Goal: Transaction & Acquisition: Purchase product/service

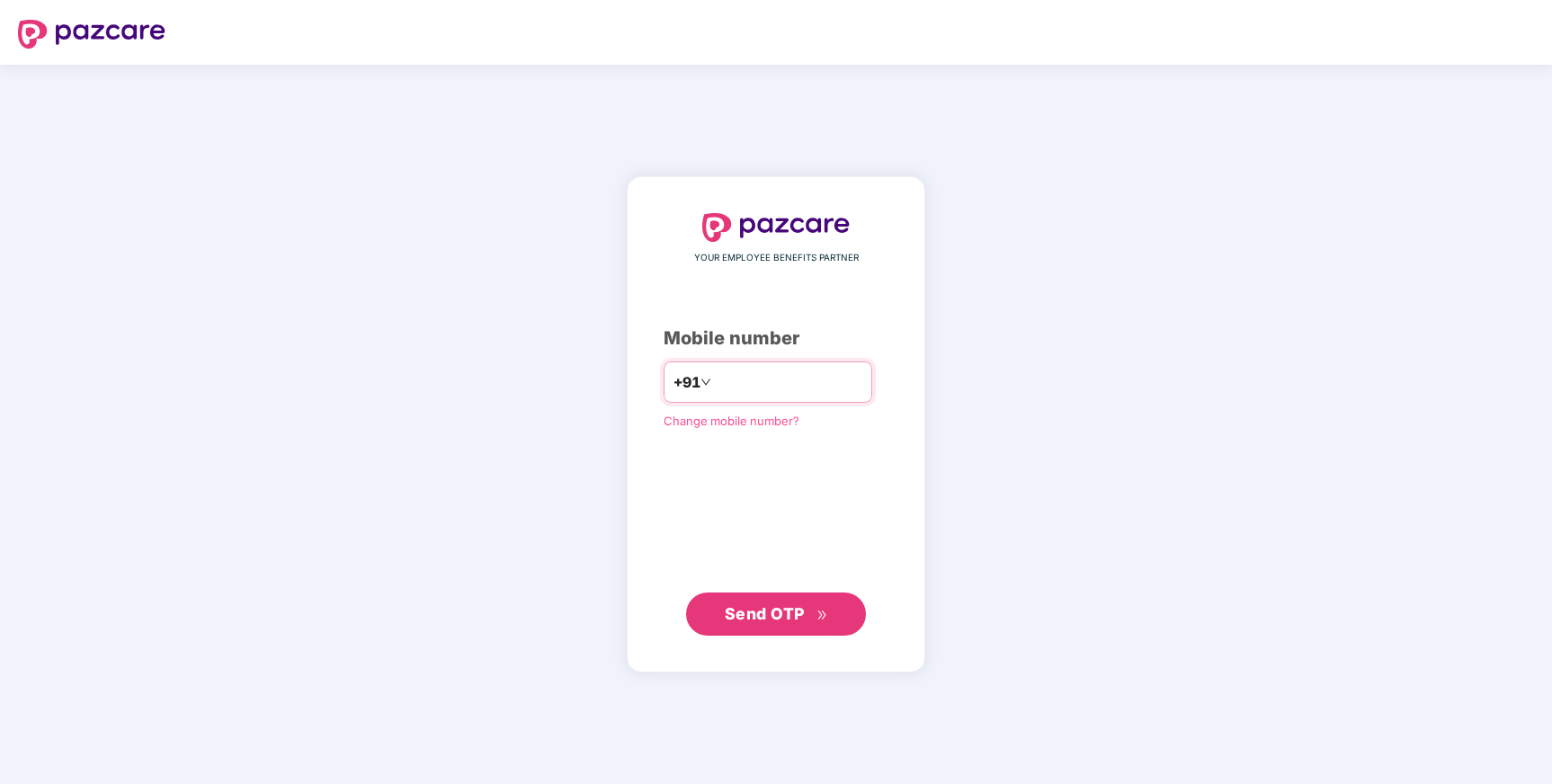
click at [745, 386] on input "number" at bounding box center [788, 382] width 148 height 29
click at [728, 381] on input "number" at bounding box center [788, 382] width 148 height 29
type input "**********"
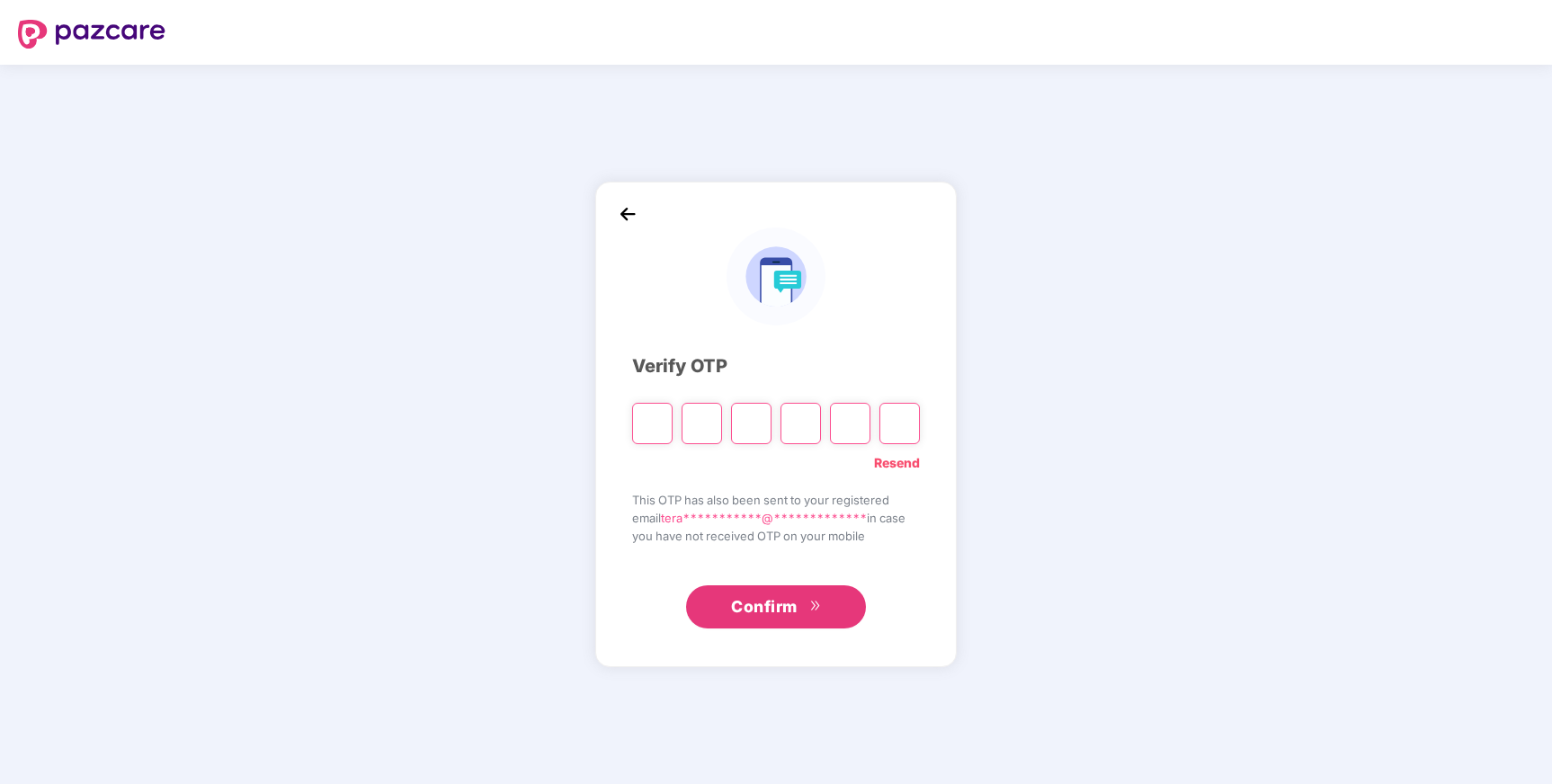
type input "*"
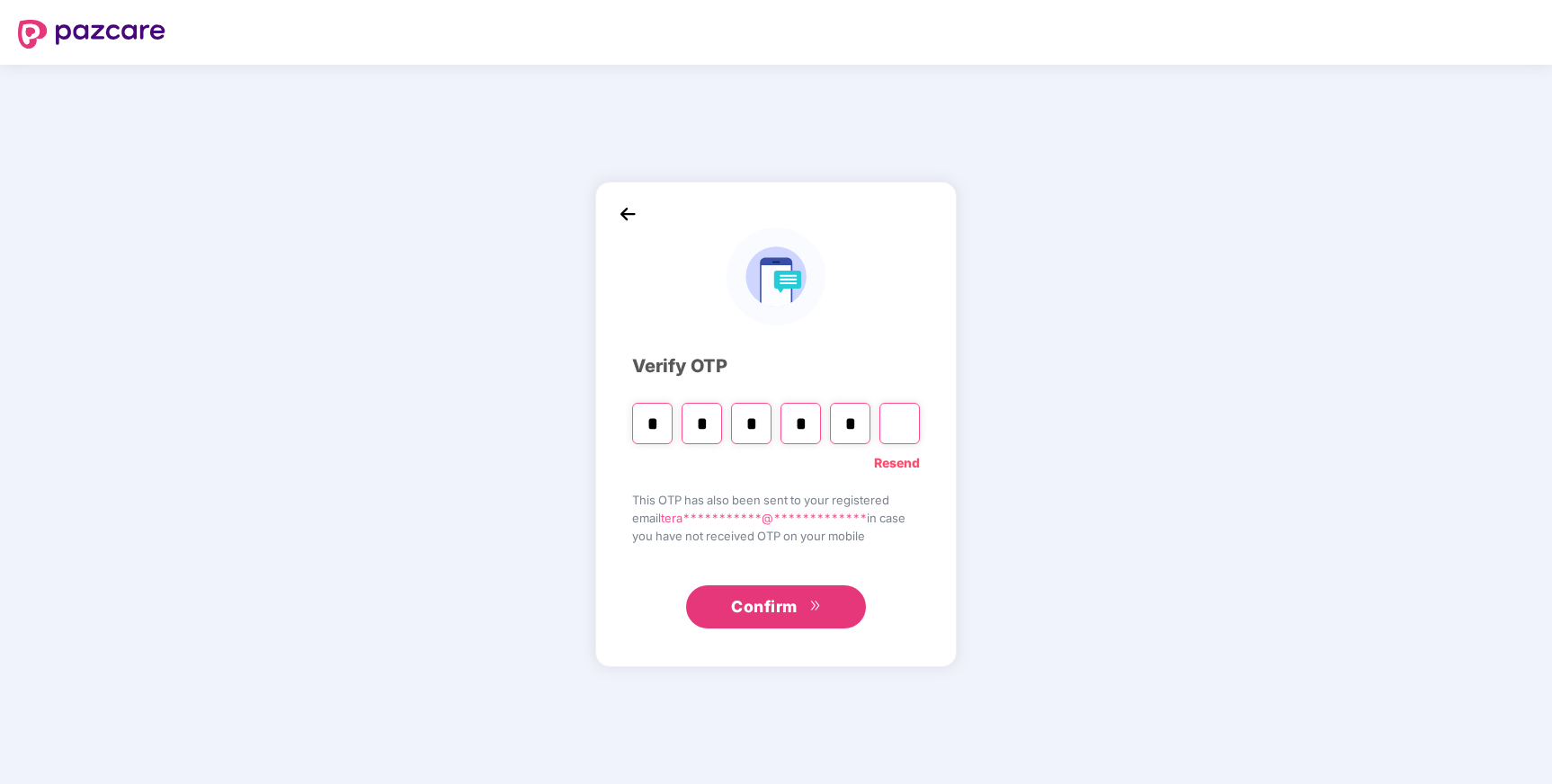
type input "*"
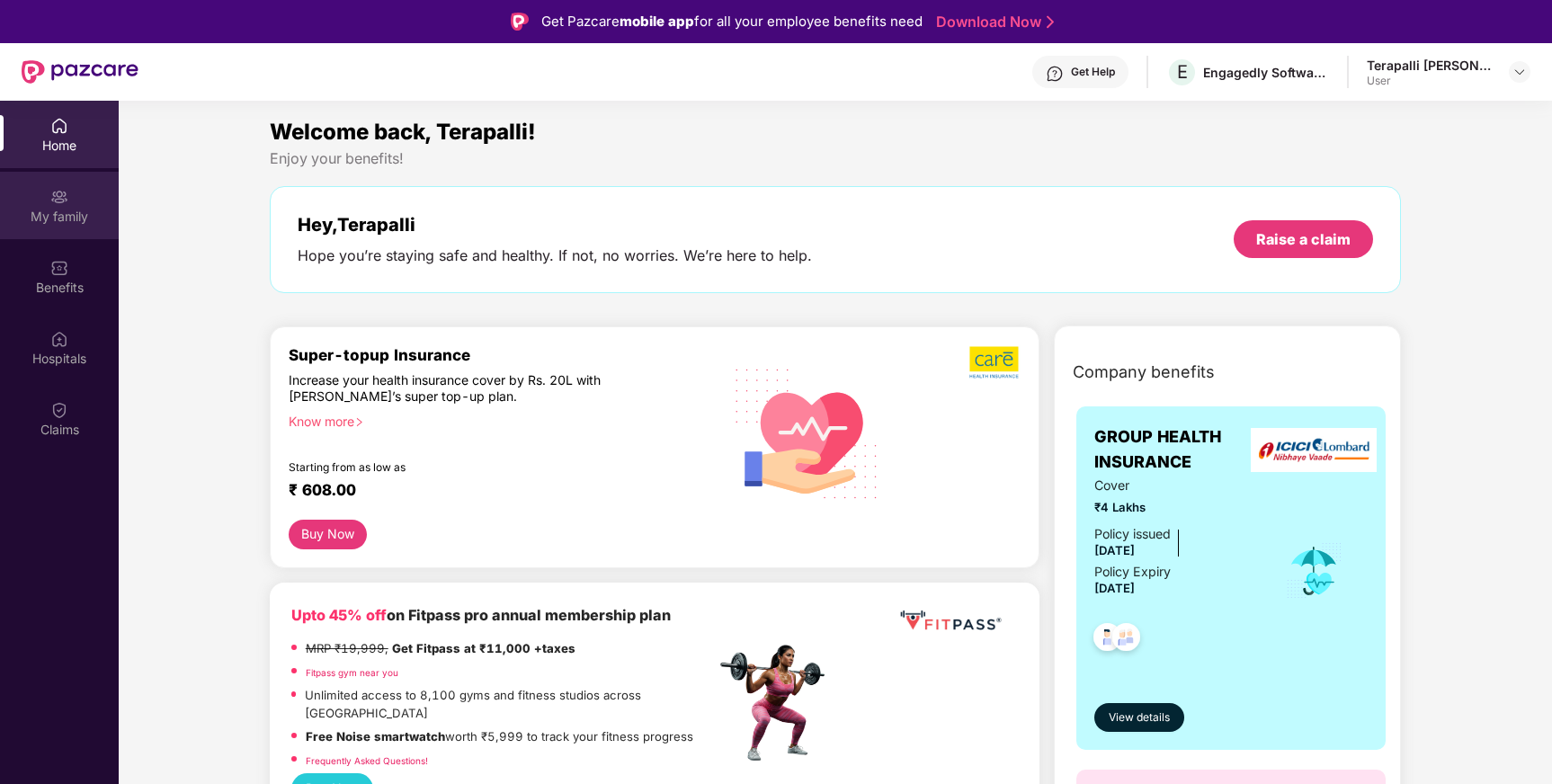
click at [95, 214] on div "My family" at bounding box center [59, 216] width 119 height 18
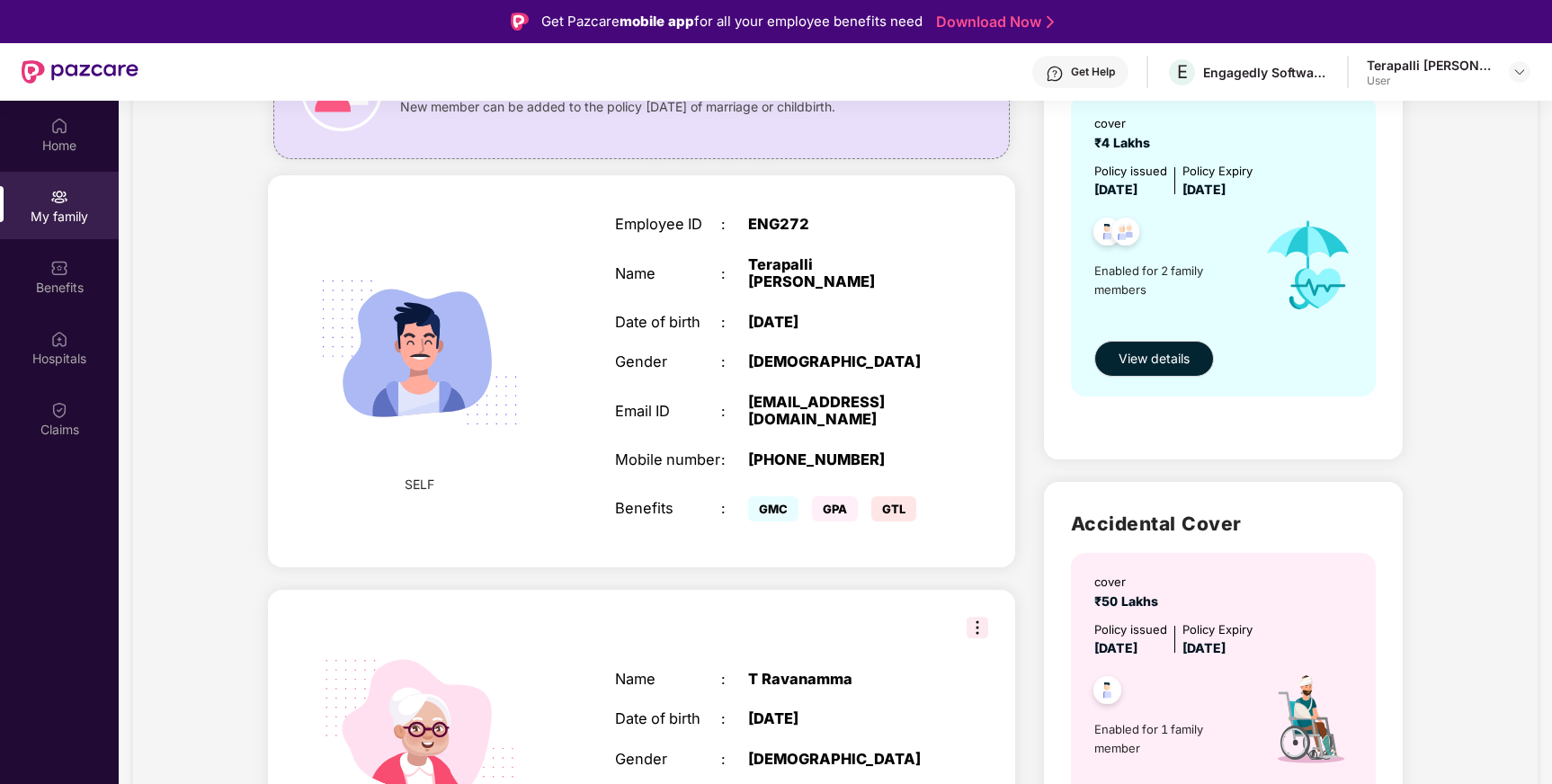
scroll to position [206, 0]
click at [1115, 245] on img at bounding box center [1126, 232] width 44 height 44
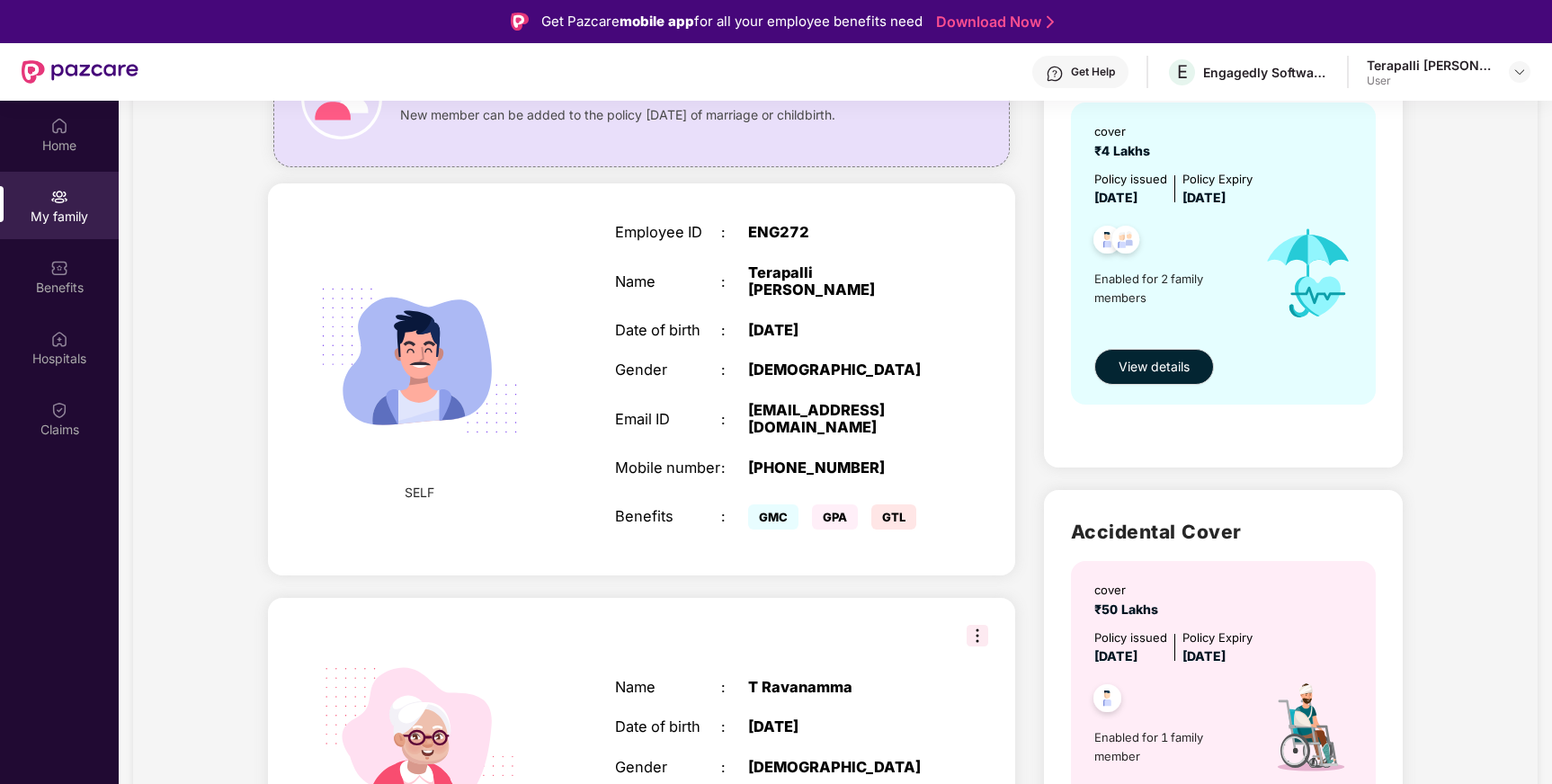
scroll to position [151, 0]
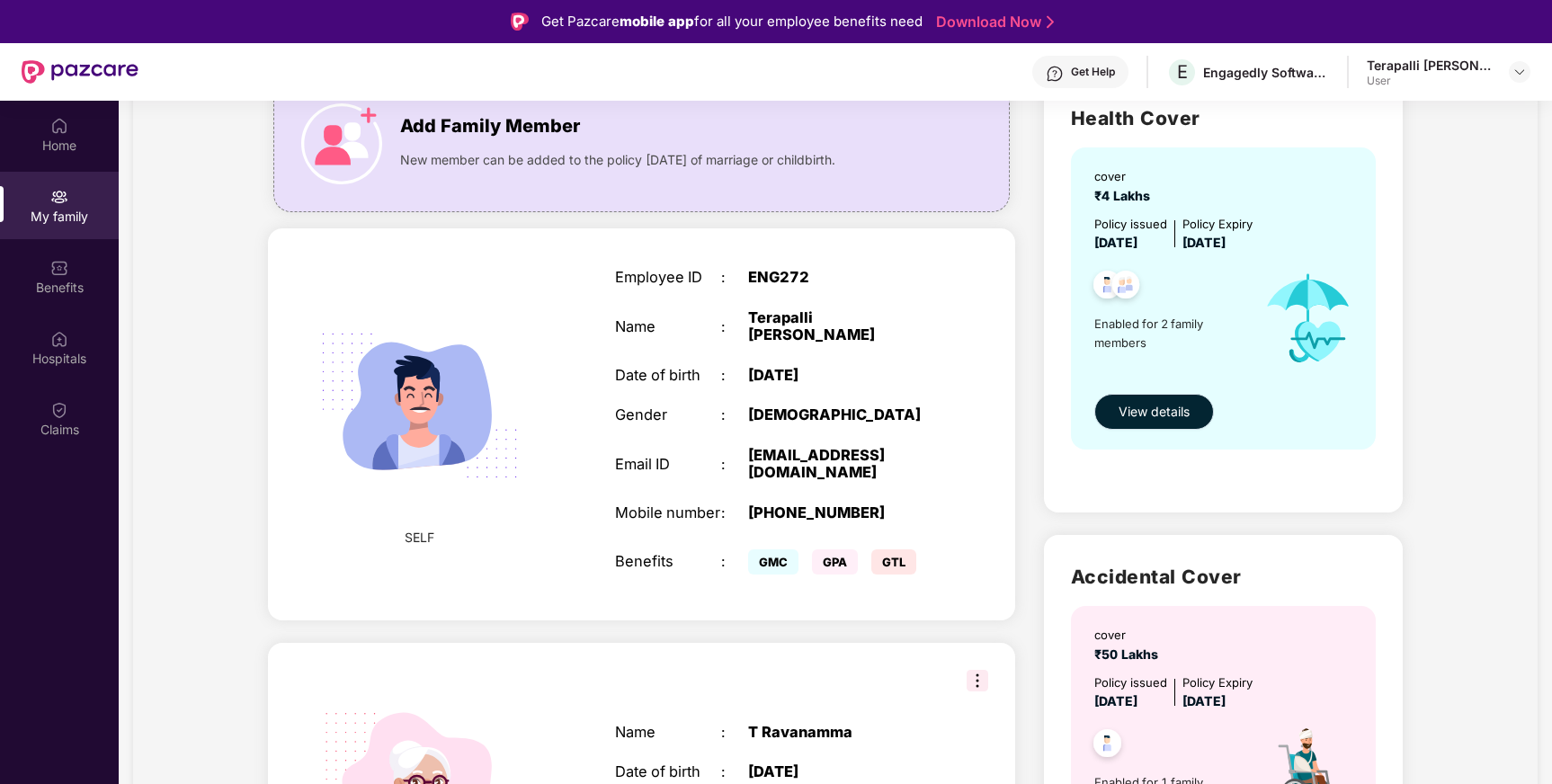
click at [1153, 393] on button "View details" at bounding box center [1155, 412] width 120 height 36
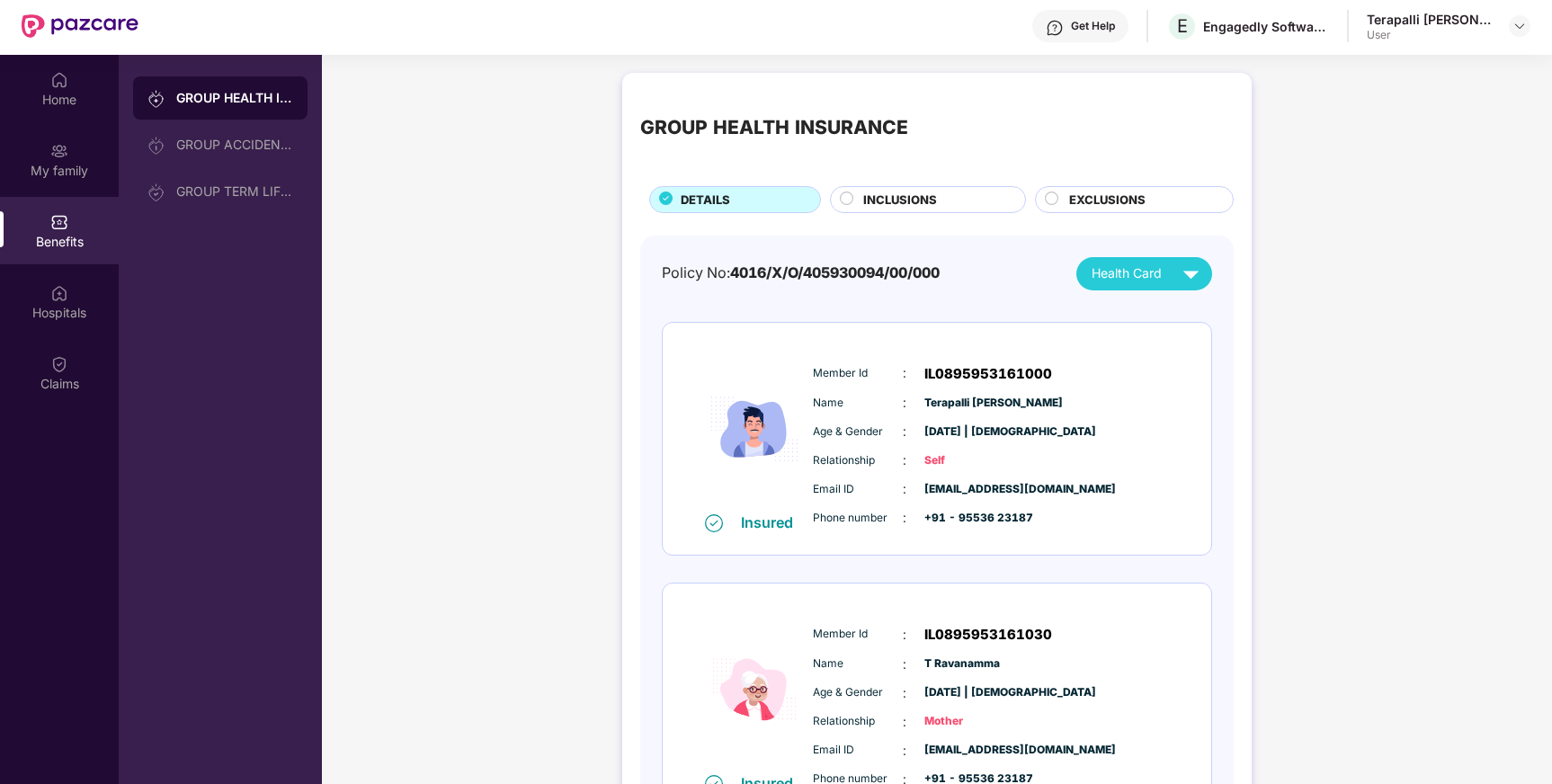
click at [945, 204] on div "INCLUSIONS" at bounding box center [936, 201] width 162 height 22
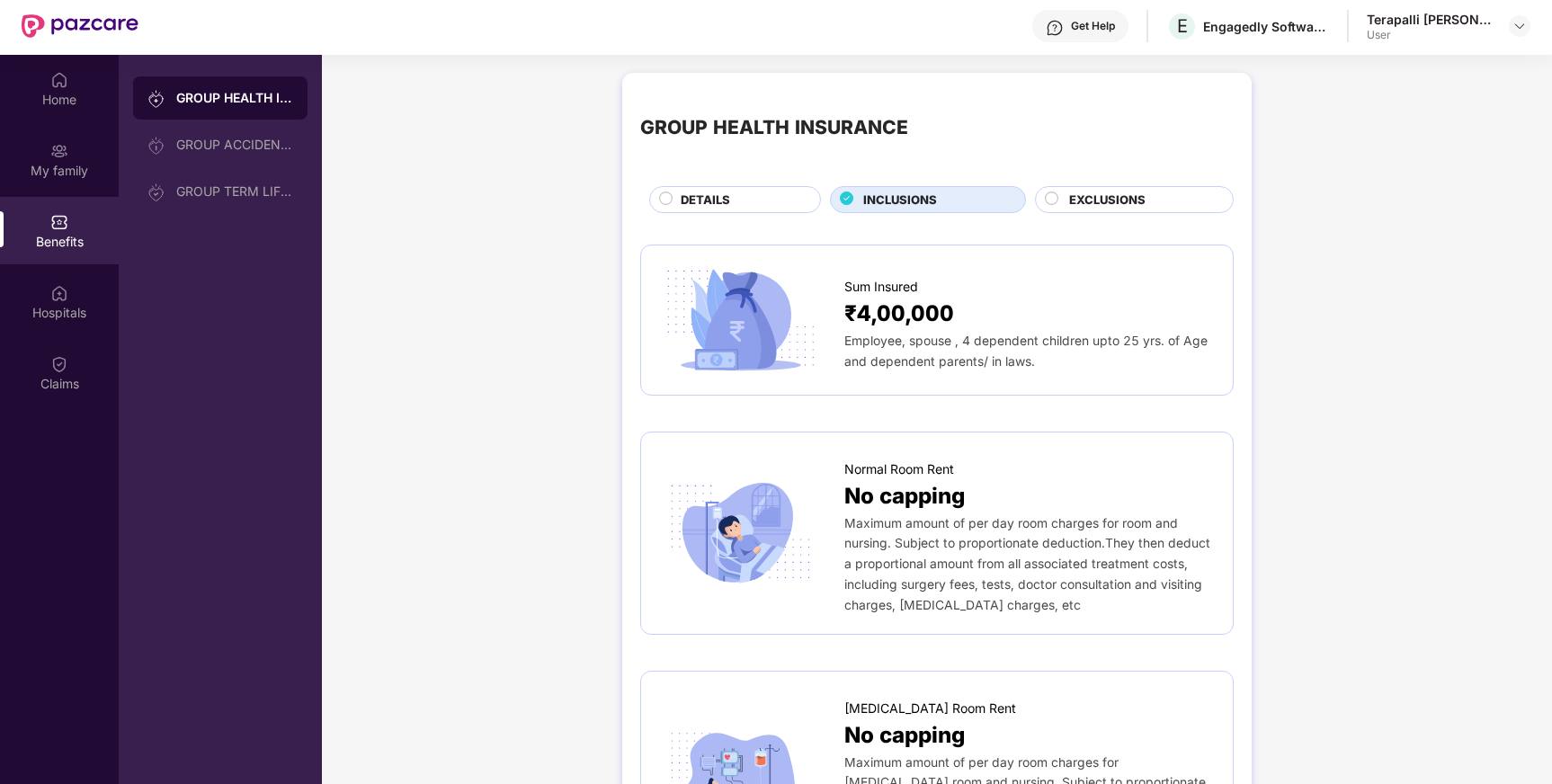
click at [1117, 202] on span "EXCLUSIONS" at bounding box center [1107, 200] width 76 height 19
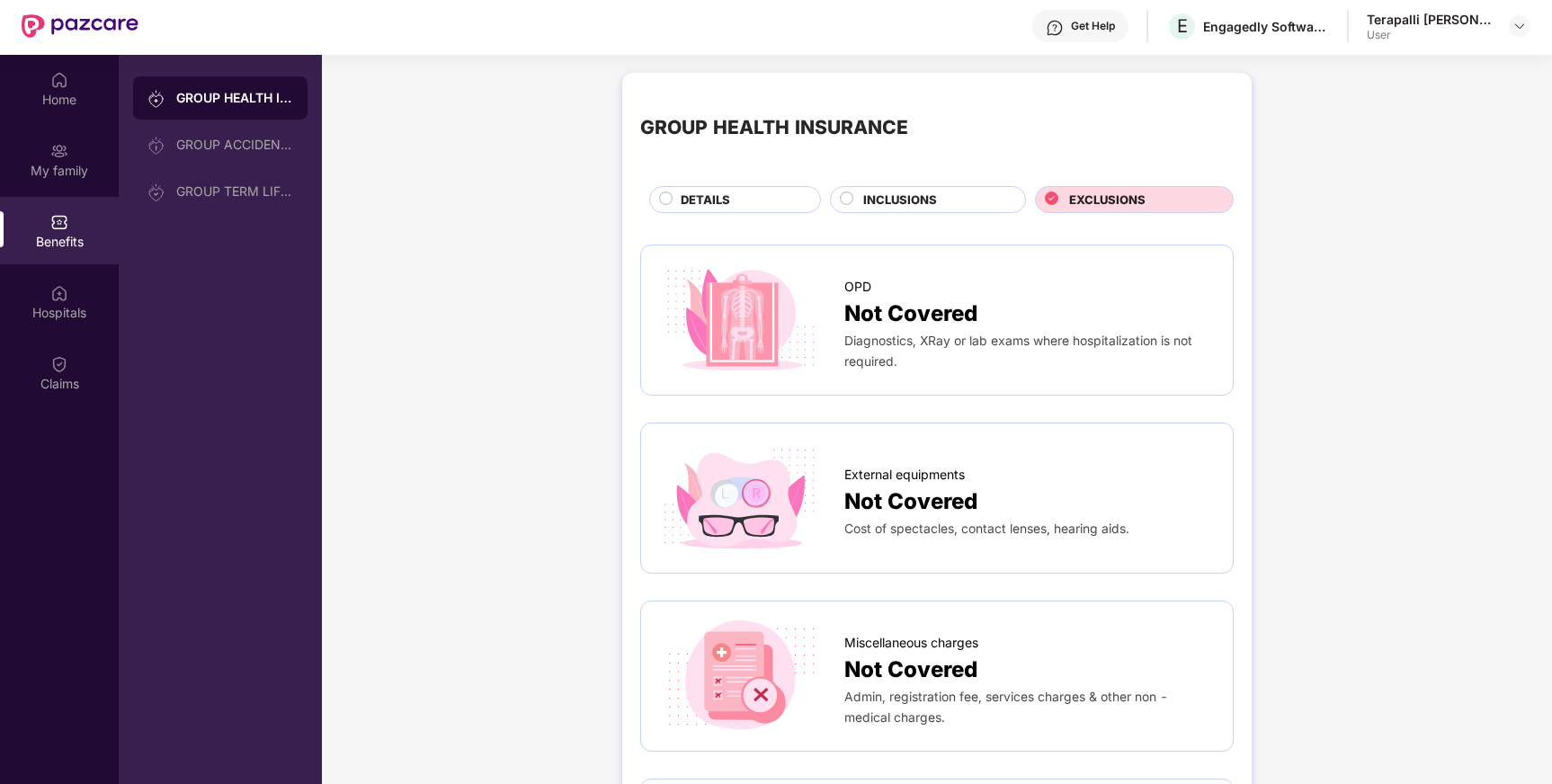
click at [741, 195] on div "DETAILS" at bounding box center [741, 201] width 139 height 22
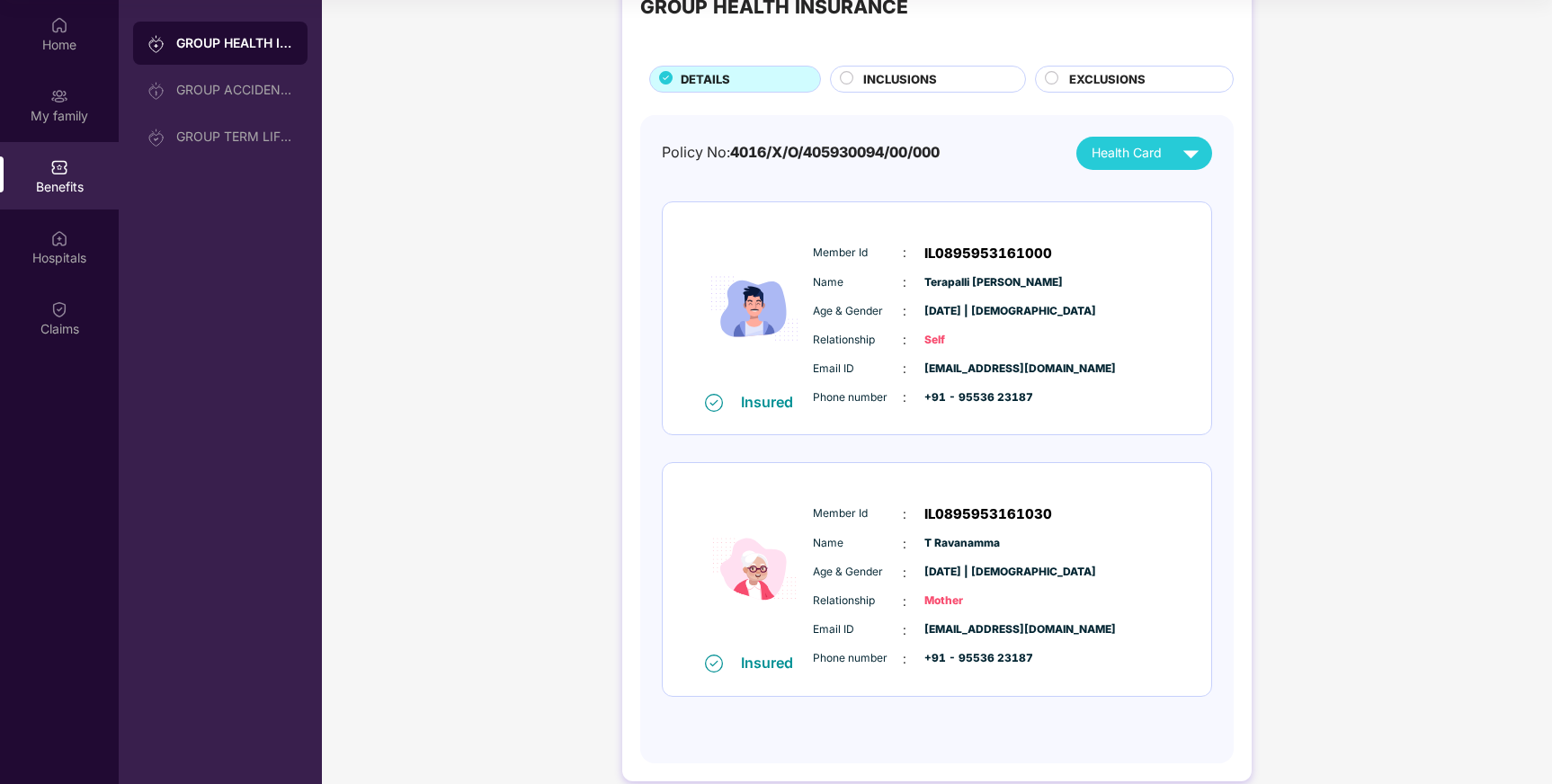
scroll to position [70, 0]
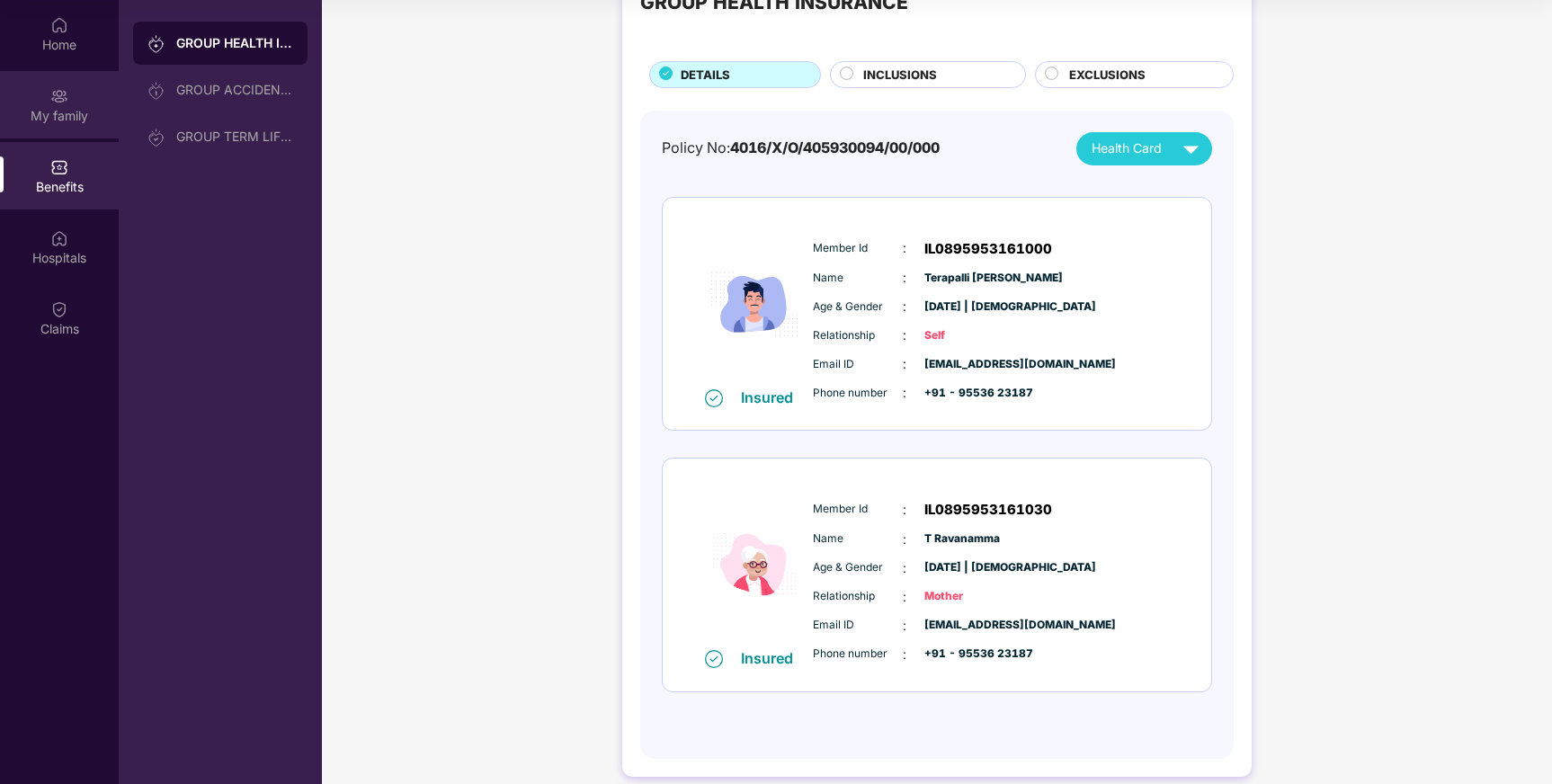
click at [93, 90] on div "My family" at bounding box center [59, 105] width 119 height 68
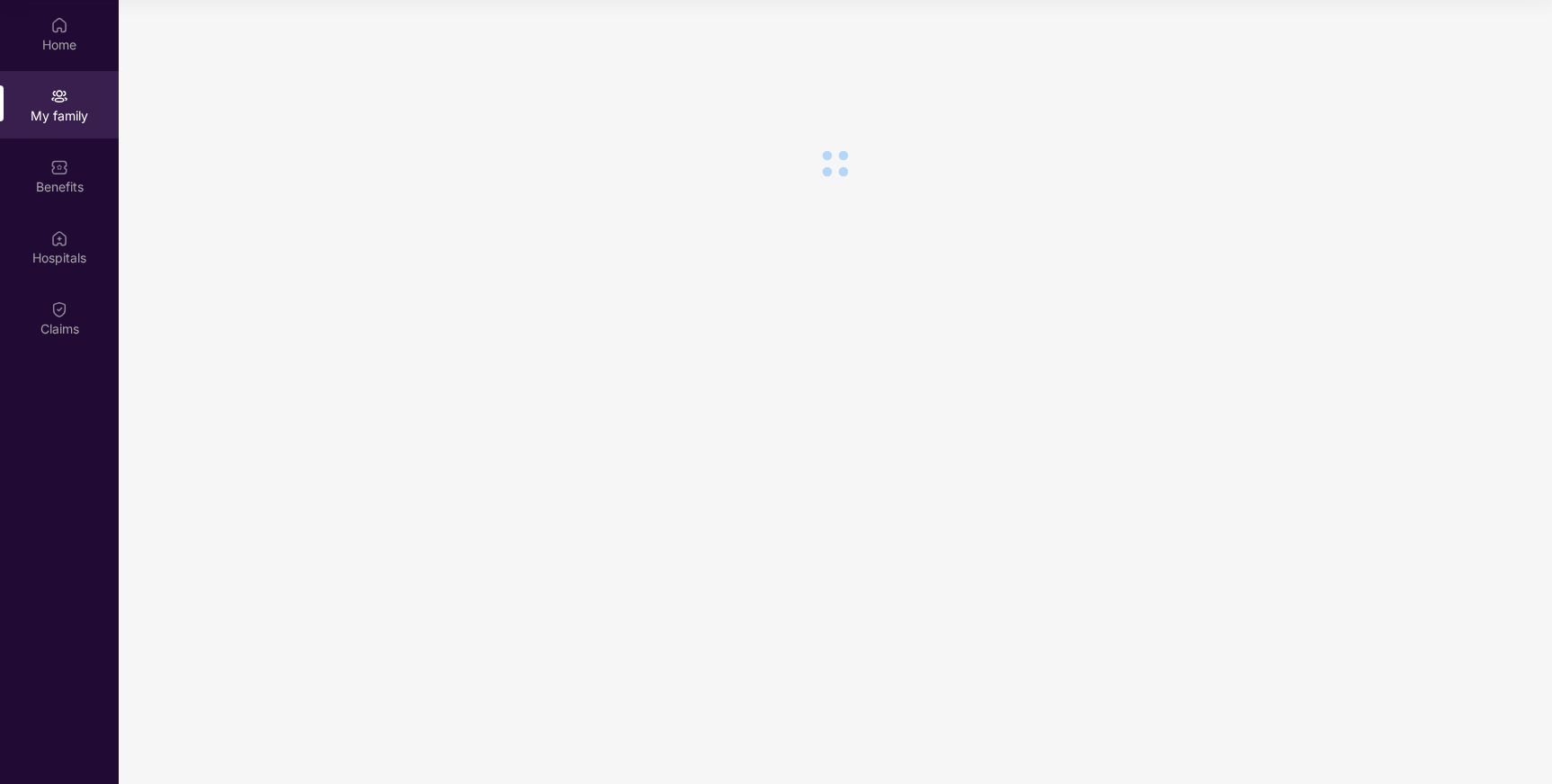
click at [93, 104] on div "My family" at bounding box center [59, 105] width 119 height 68
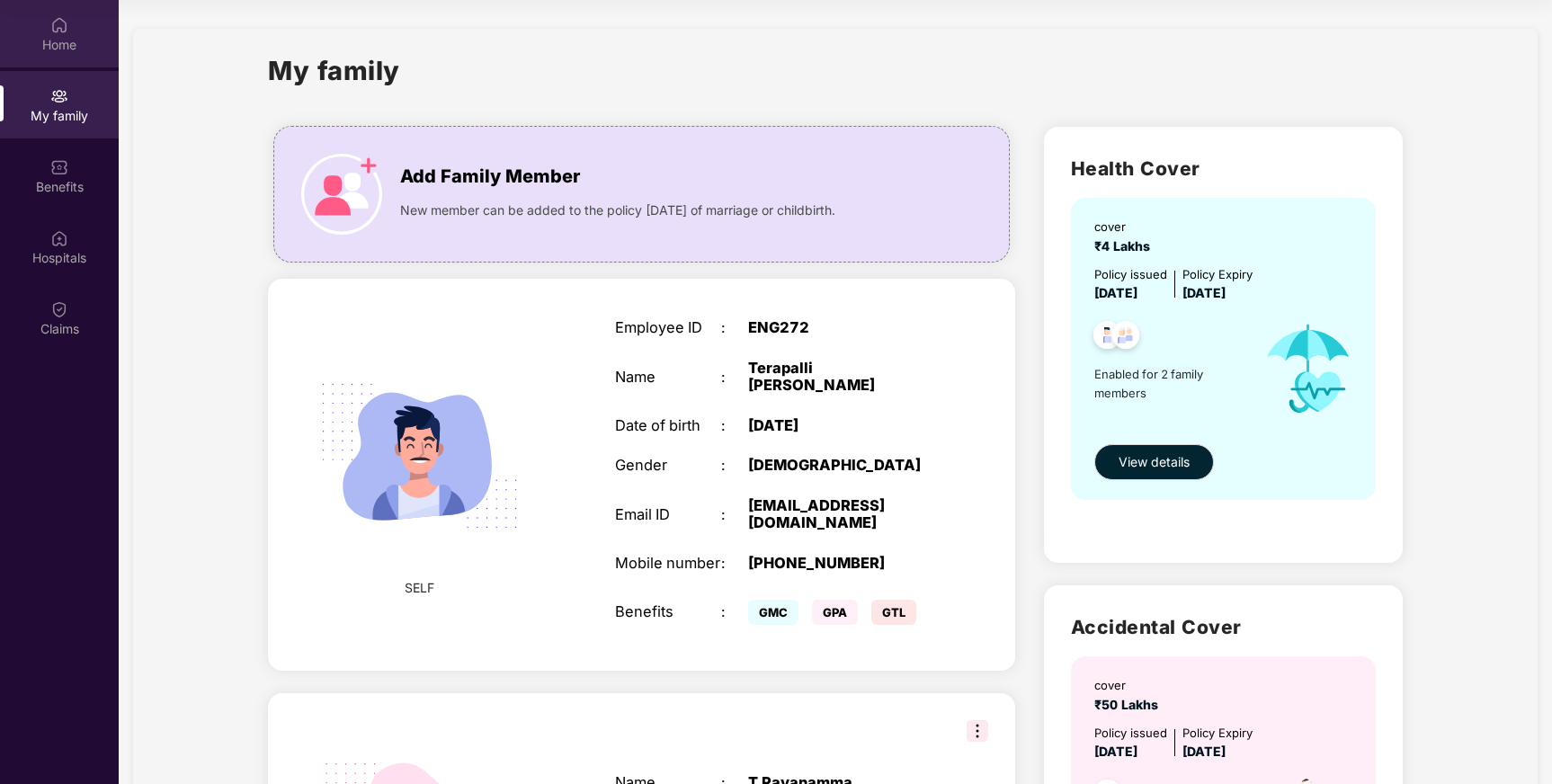
click at [54, 9] on div "Home" at bounding box center [59, 33] width 119 height 68
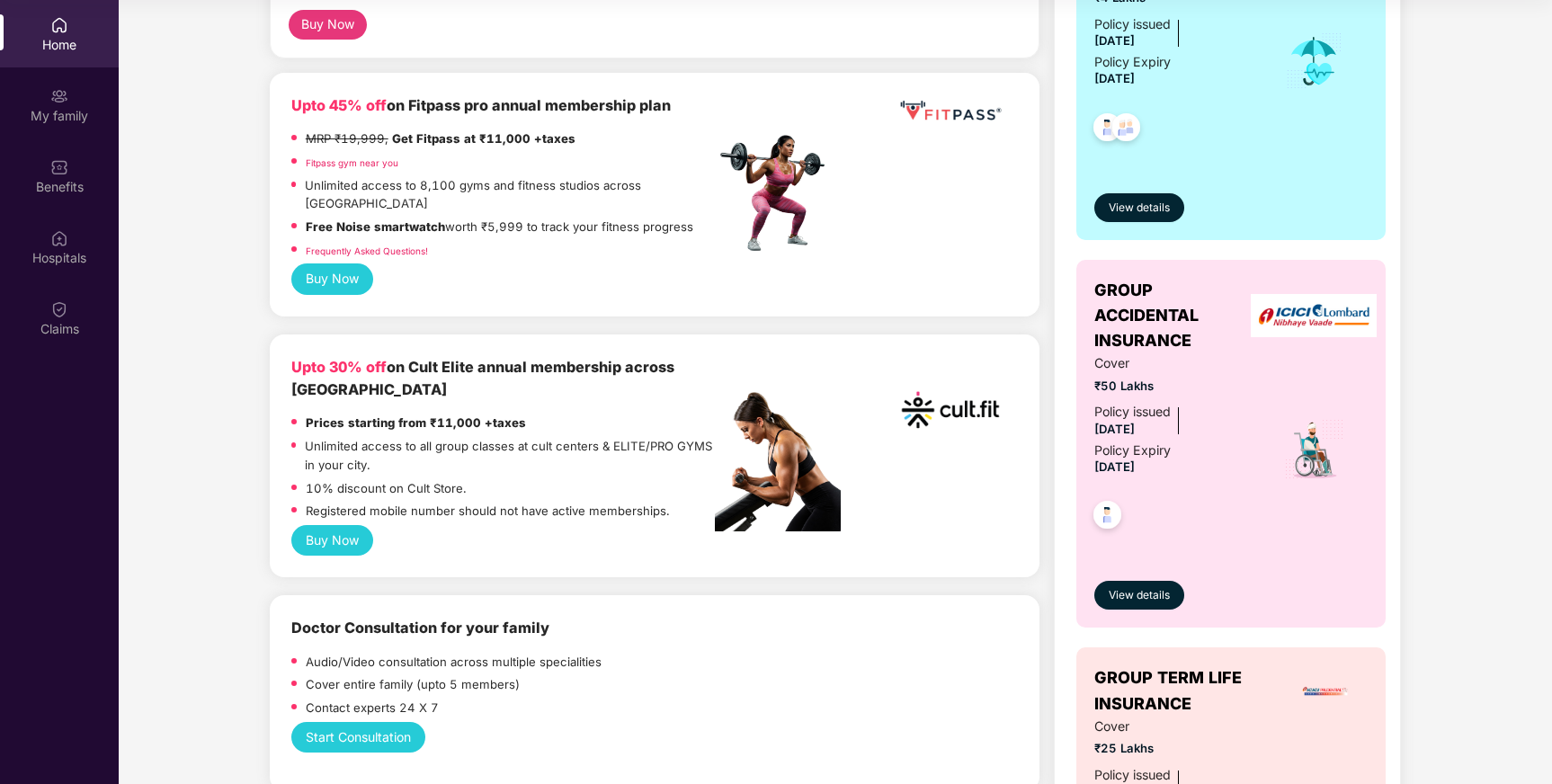
scroll to position [437, 0]
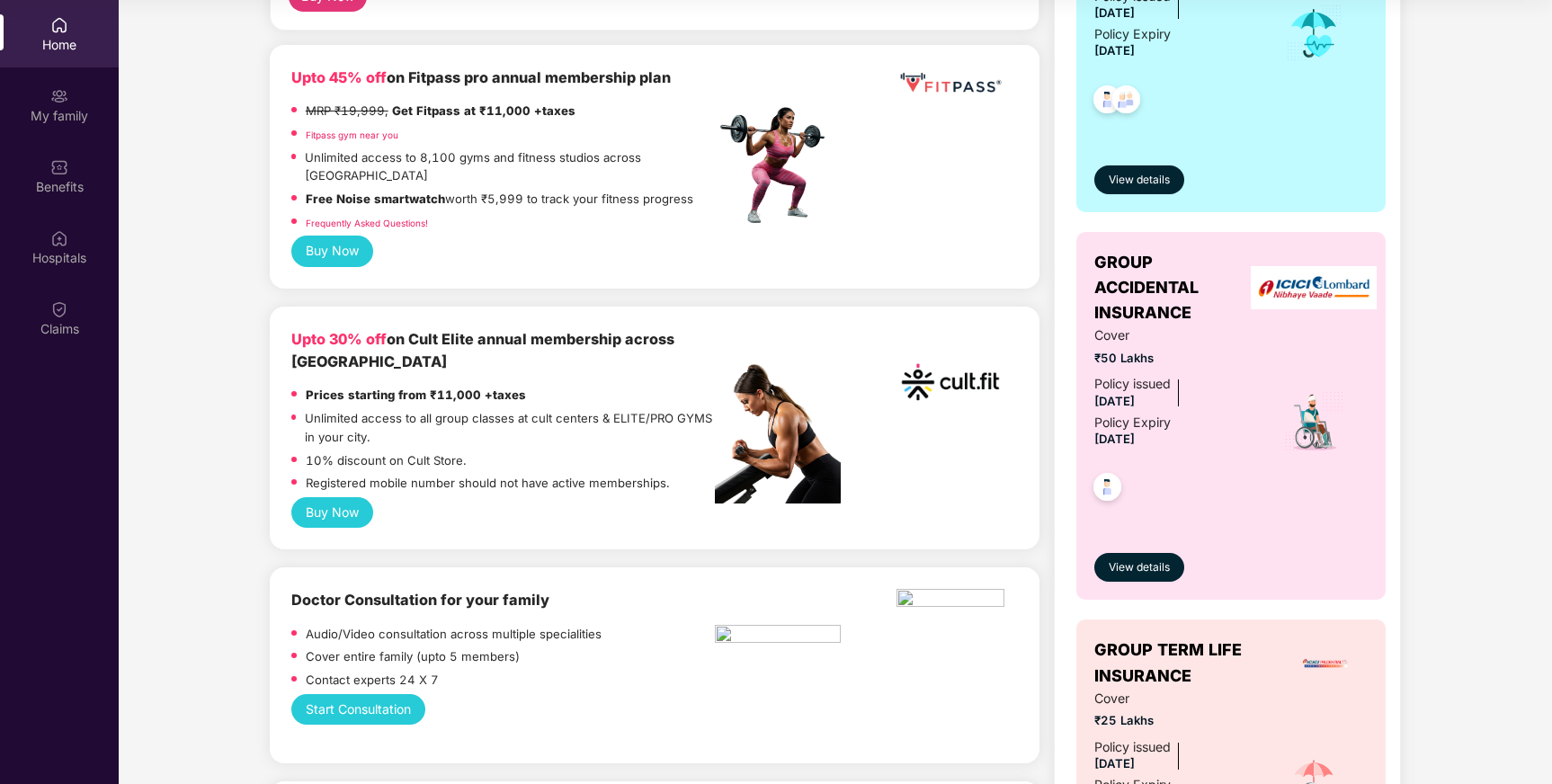
click at [354, 497] on button "Buy Now" at bounding box center [333, 513] width 82 height 30
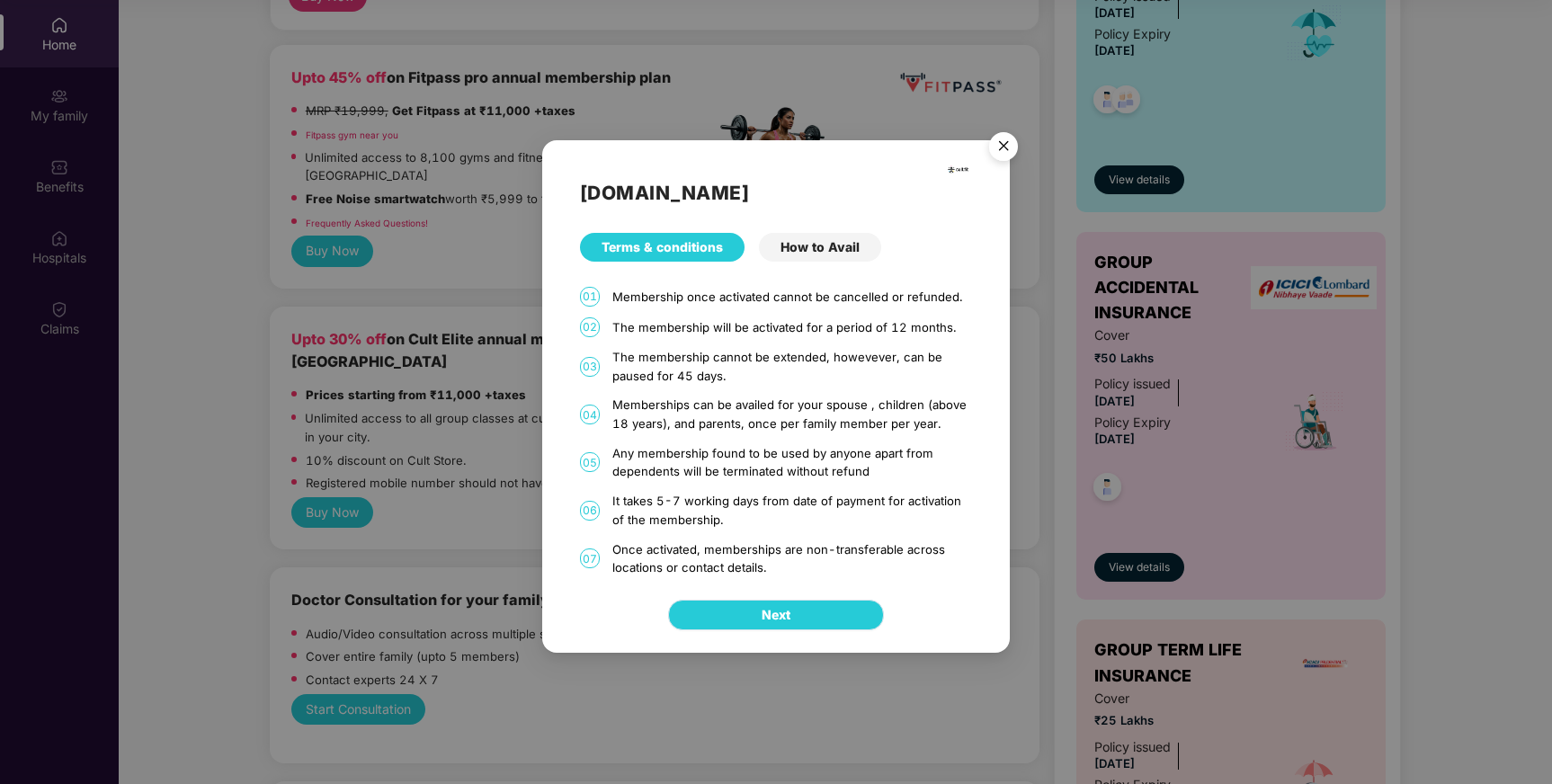
click at [762, 623] on span "Next" at bounding box center [776, 614] width 29 height 20
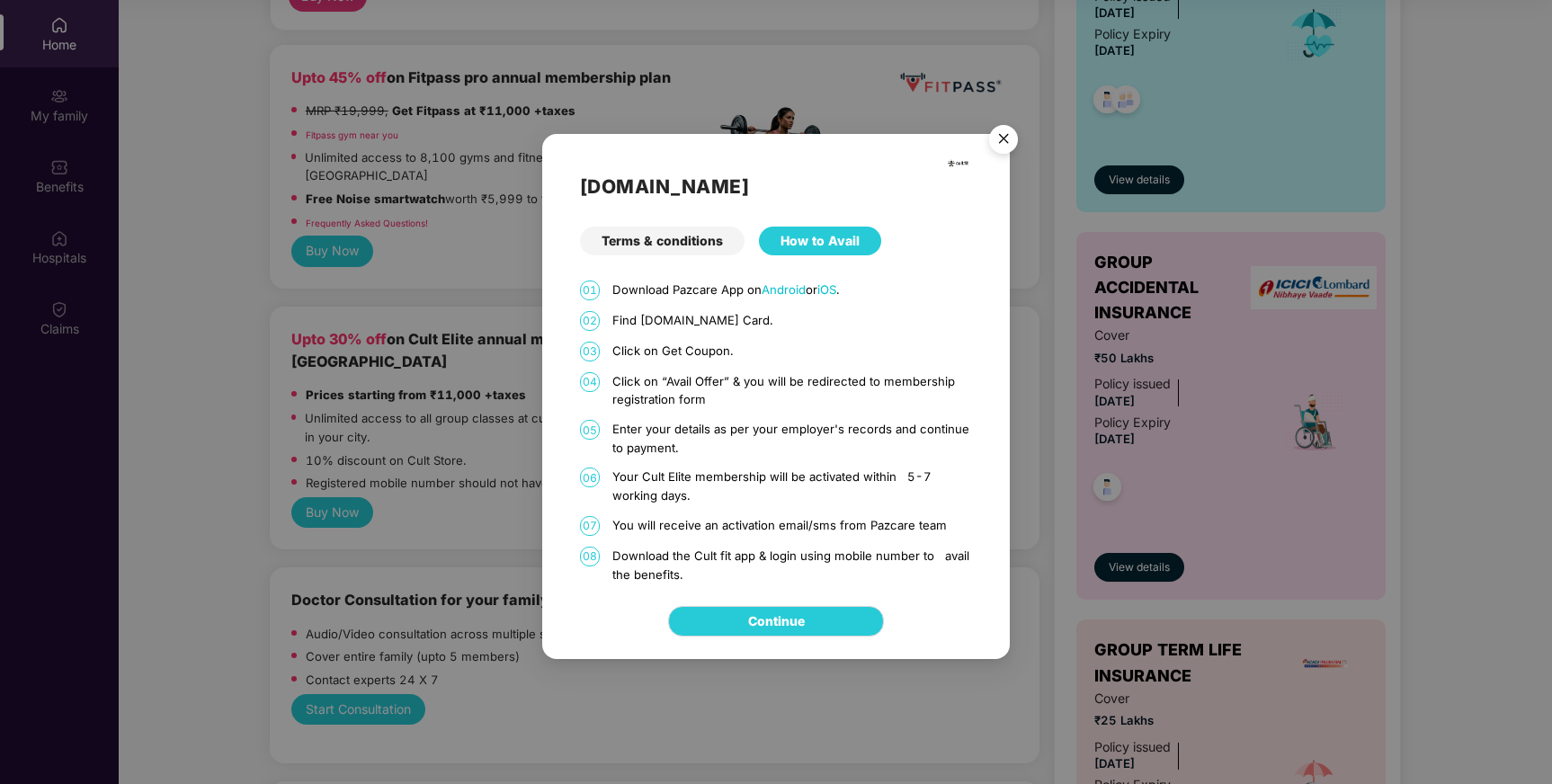
click at [1010, 137] on img "Close" at bounding box center [1003, 142] width 50 height 50
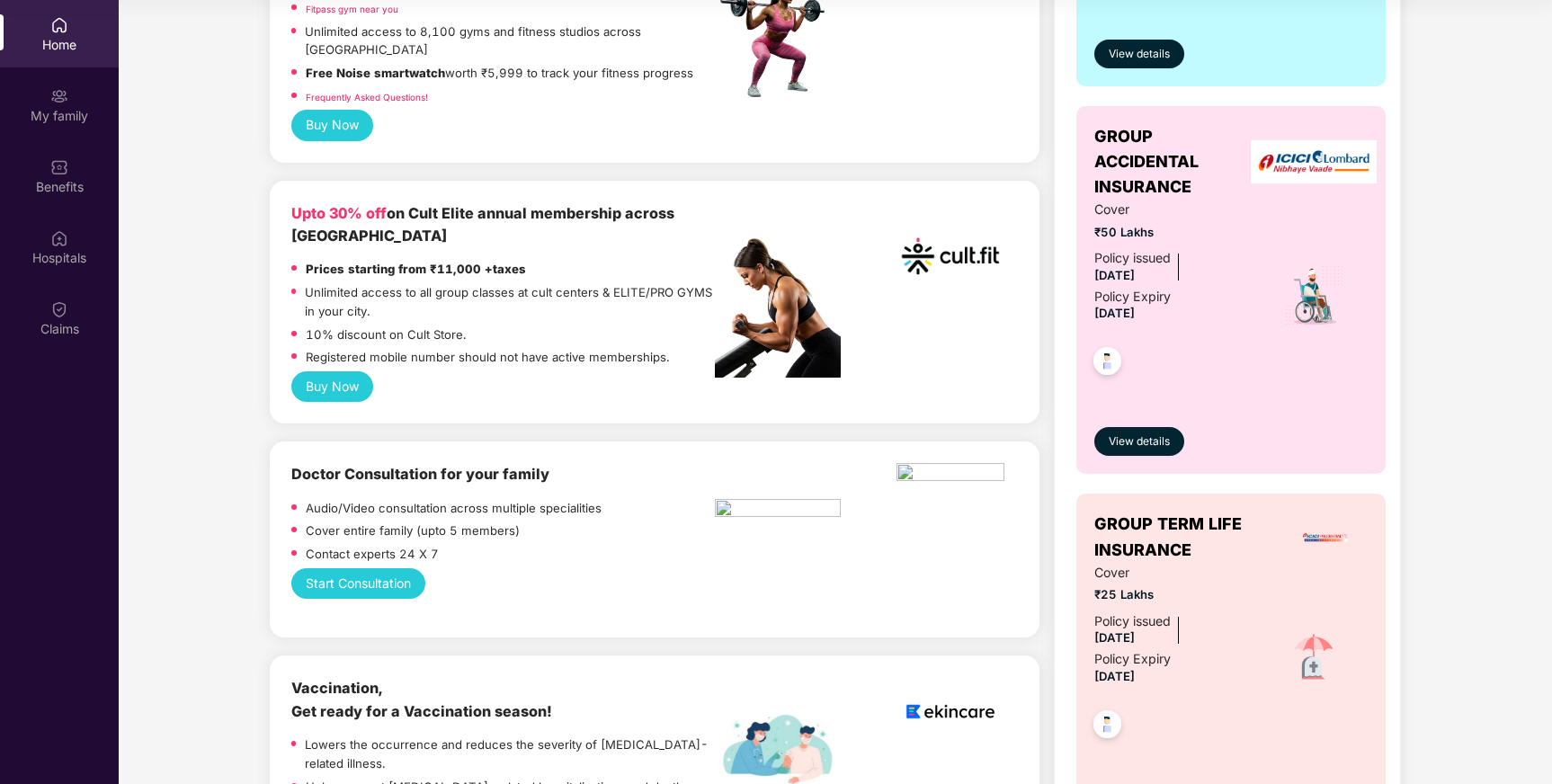
scroll to position [559, 0]
